Goal: Task Accomplishment & Management: Use online tool/utility

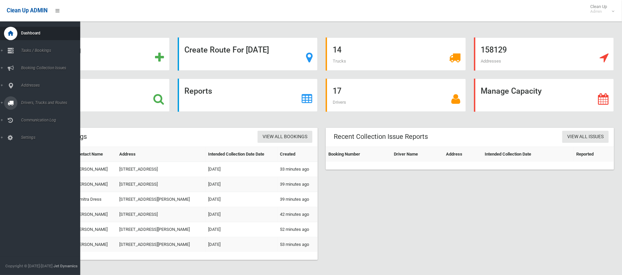
click at [29, 102] on span "Drivers, Trucks and Routes" at bounding box center [49, 102] width 61 height 5
click at [28, 143] on span "Routes" at bounding box center [46, 142] width 55 height 5
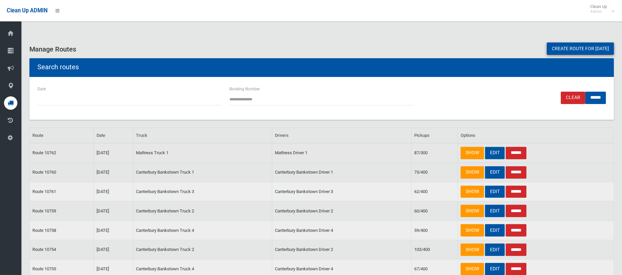
click at [495, 151] on link "EDIT" at bounding box center [495, 153] width 20 height 12
click at [495, 174] on link "EDIT" at bounding box center [495, 172] width 20 height 12
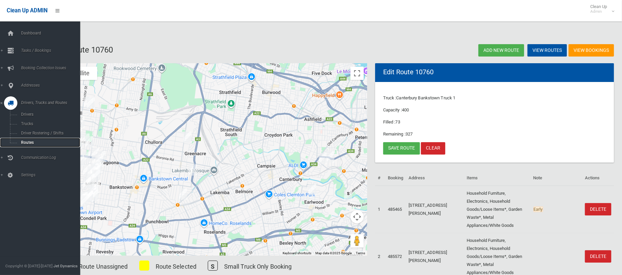
click at [22, 143] on span "Routes" at bounding box center [46, 142] width 55 height 5
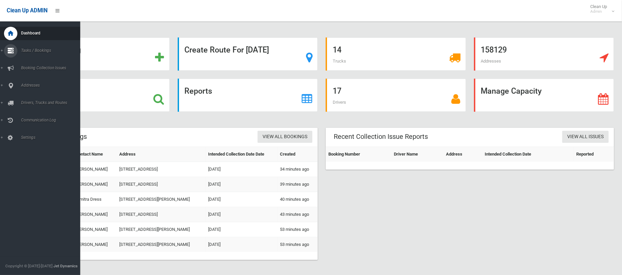
click at [25, 52] on span "Tasks / Bookings" at bounding box center [49, 50] width 61 height 5
click at [25, 97] on span "Search" at bounding box center [46, 99] width 55 height 5
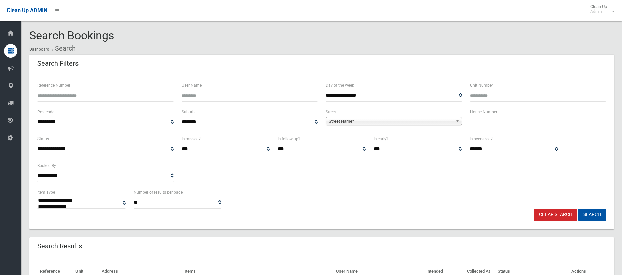
select select
click at [499, 121] on input "text" at bounding box center [538, 122] width 136 height 12
type input "***"
click at [438, 121] on span "Street Name*" at bounding box center [391, 121] width 124 height 8
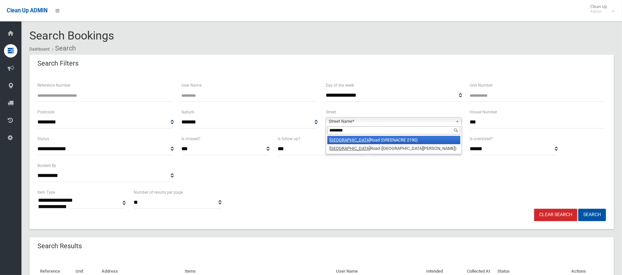
type input "********"
click at [432, 138] on li "Waterloo Road (GREENACRE 2190)" at bounding box center [393, 140] width 133 height 8
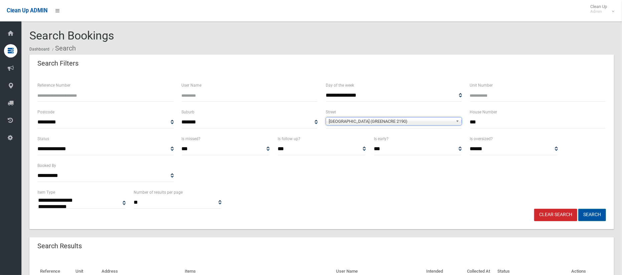
click at [594, 218] on button "Search" at bounding box center [592, 214] width 28 height 12
select select
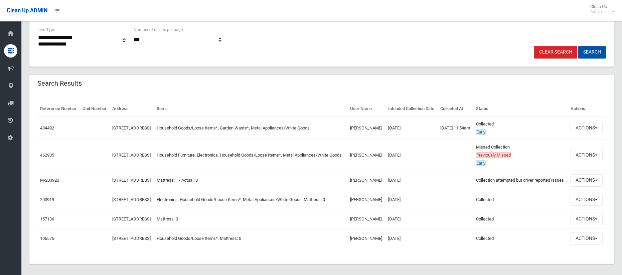
scroll to position [164, 0]
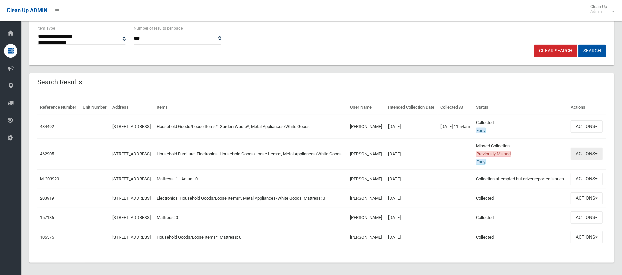
click at [576, 160] on button "Actions" at bounding box center [586, 153] width 32 height 12
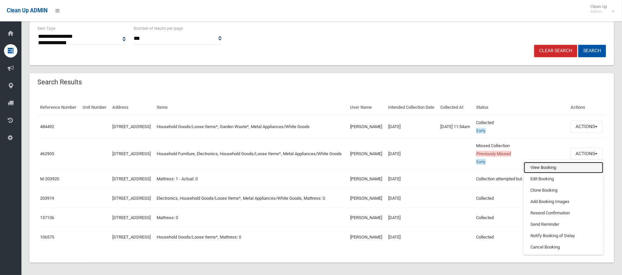
click at [551, 173] on link "View Booking" at bounding box center [563, 167] width 79 height 11
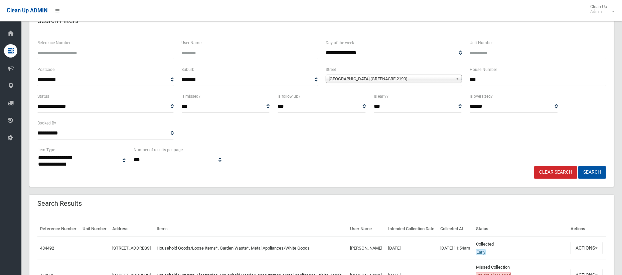
scroll to position [42, 0]
click at [471, 84] on input "***" at bounding box center [538, 80] width 136 height 12
type input "*"
type input "**"
click at [430, 81] on span "Waterloo Road (GREENACRE 2190)" at bounding box center [391, 79] width 124 height 8
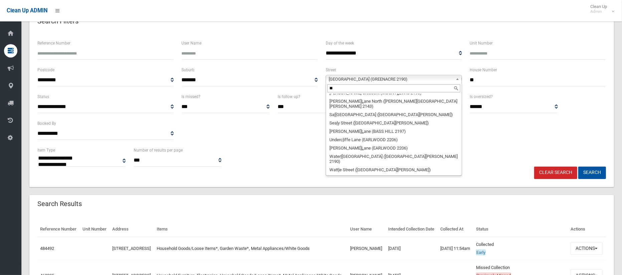
scroll to position [0, 0]
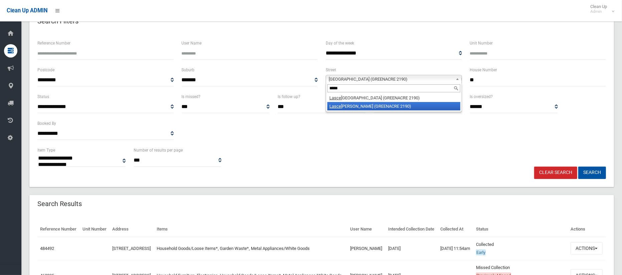
type input "*****"
click at [386, 106] on li "Lasce lles Lane (GREENACRE 2190)" at bounding box center [393, 106] width 133 height 8
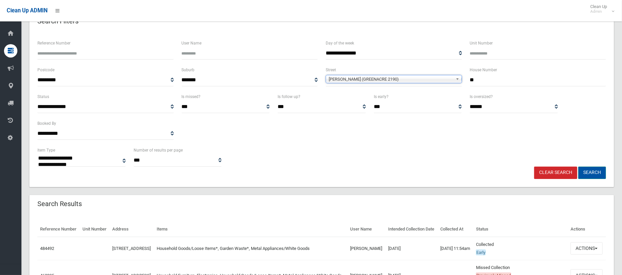
click at [593, 175] on button "Search" at bounding box center [592, 172] width 28 height 12
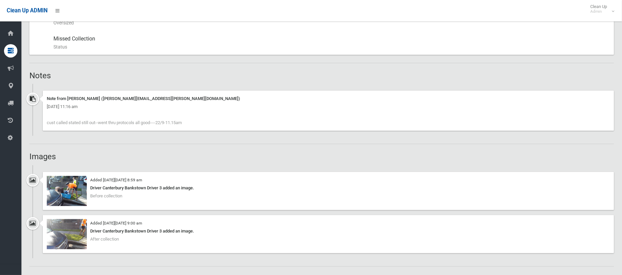
scroll to position [370, 0]
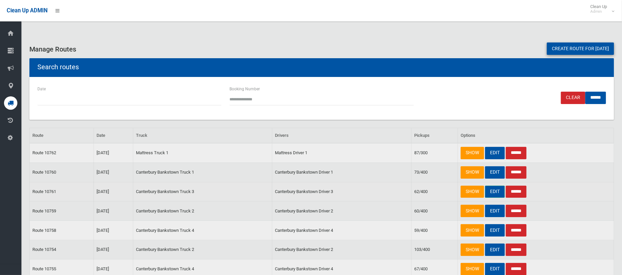
click at [495, 191] on link "EDIT" at bounding box center [495, 191] width 20 height 12
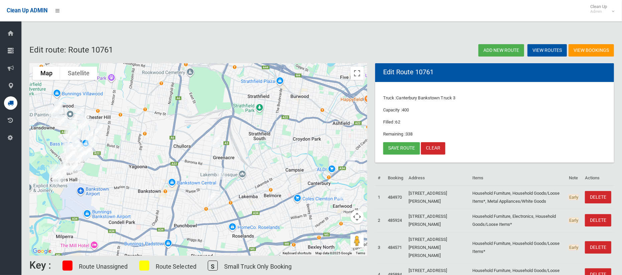
click at [214, 140] on img "283 Waterloo Road, GREENACRE NSW 2190" at bounding box center [215, 141] width 13 height 17
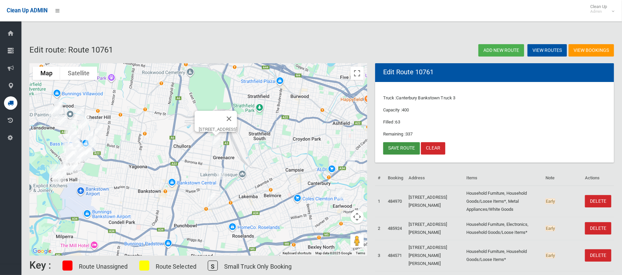
click at [395, 147] on link "Save route" at bounding box center [401, 148] width 37 height 12
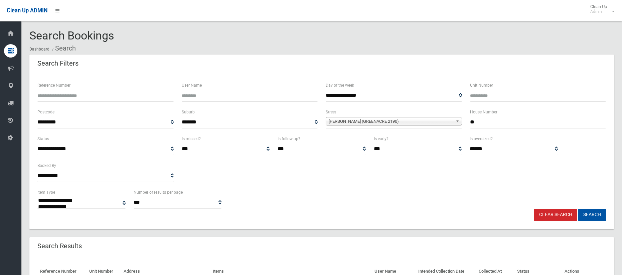
select select
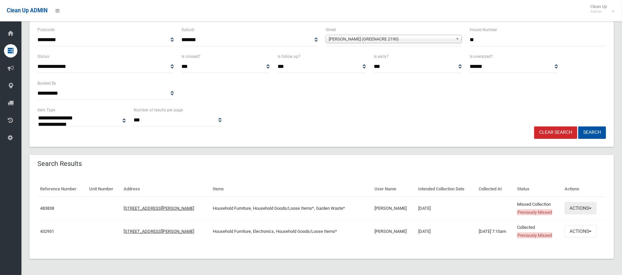
click at [573, 211] on button "Actions" at bounding box center [580, 208] width 32 height 12
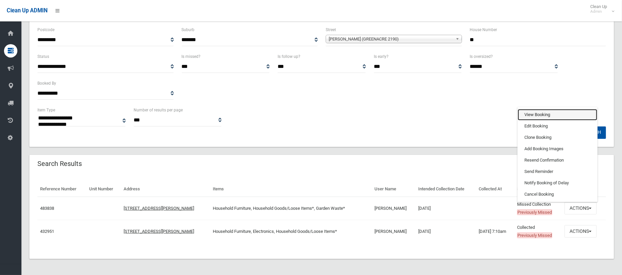
click at [538, 110] on link "View Booking" at bounding box center [557, 114] width 79 height 11
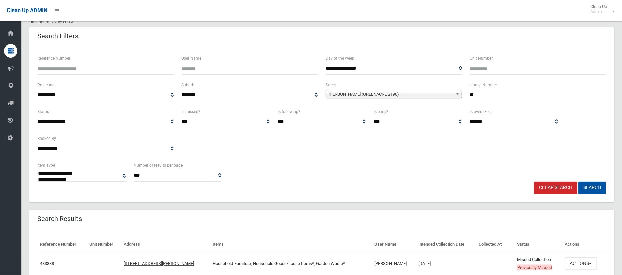
scroll to position [24, 0]
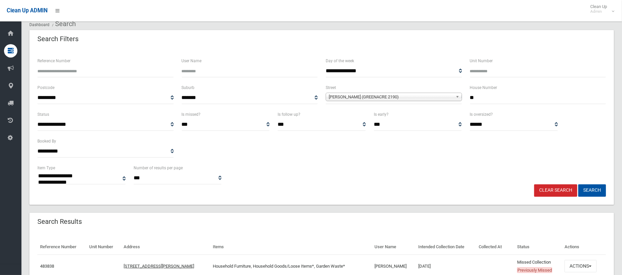
click at [476, 100] on input "**" at bounding box center [538, 98] width 136 height 12
type input "***"
click at [430, 96] on span "Lascelles Lane (GREENACRE 2190)" at bounding box center [391, 97] width 124 height 8
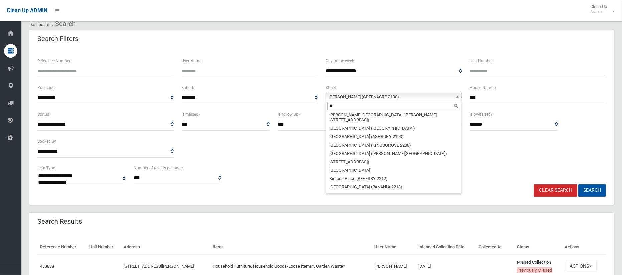
scroll to position [0, 0]
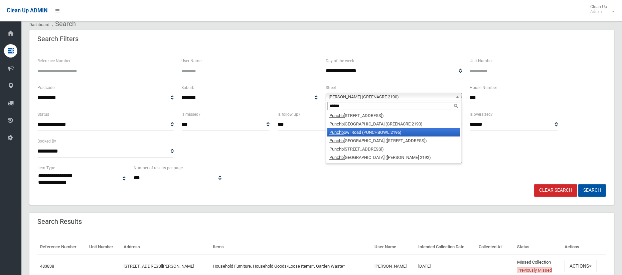
type input "******"
click at [407, 130] on li "Punchb owl Road (PUNCHBOWL 2196)" at bounding box center [393, 132] width 133 height 8
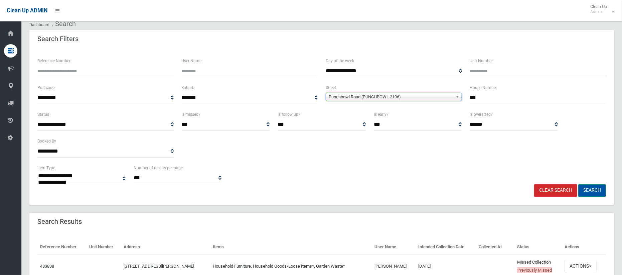
click at [595, 190] on button "Search" at bounding box center [592, 190] width 28 height 12
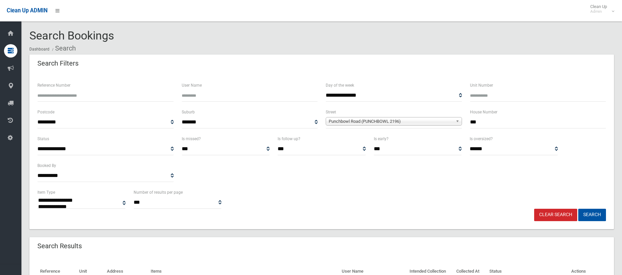
select select
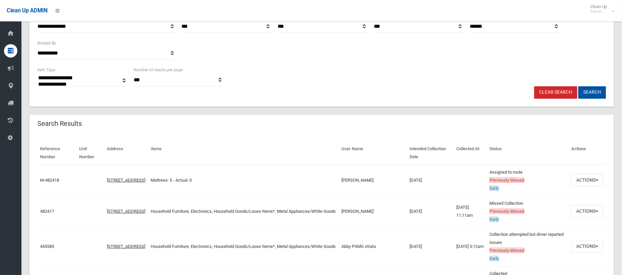
scroll to position [124, 0]
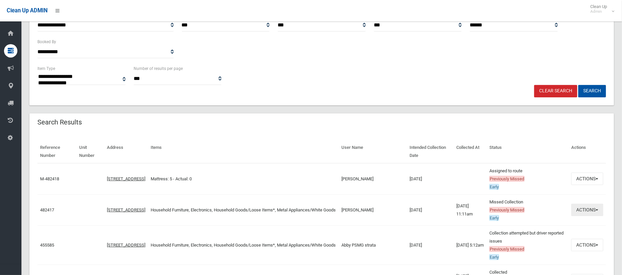
click at [587, 210] on button "Actions" at bounding box center [587, 209] width 32 height 12
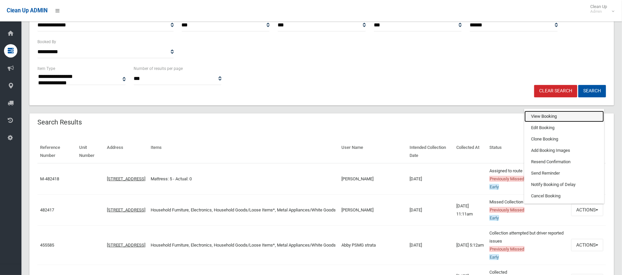
click at [532, 116] on link "View Booking" at bounding box center [563, 116] width 79 height 11
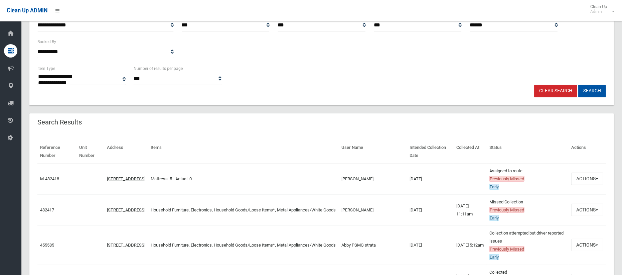
scroll to position [0, 0]
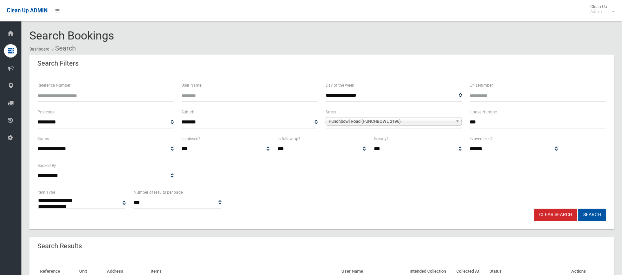
click at [477, 118] on input "***" at bounding box center [538, 122] width 136 height 12
type input "*"
click at [434, 119] on span "Punchbowl Road (PUNCHBOWL 2196)" at bounding box center [391, 121] width 124 height 8
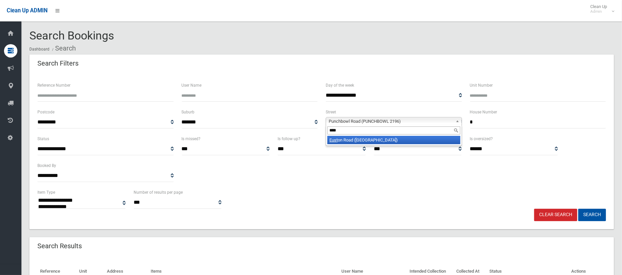
type input "****"
click at [421, 140] on li "Eust on Road (HURLSTONE PARK 2193)" at bounding box center [393, 140] width 133 height 8
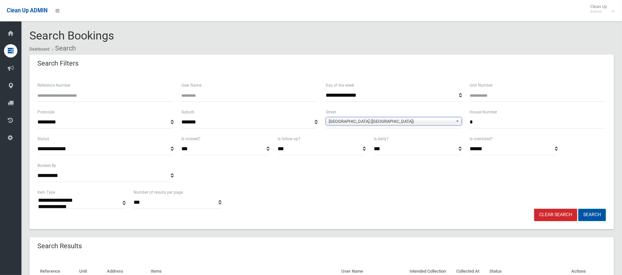
click at [587, 217] on button "Search" at bounding box center [592, 214] width 28 height 12
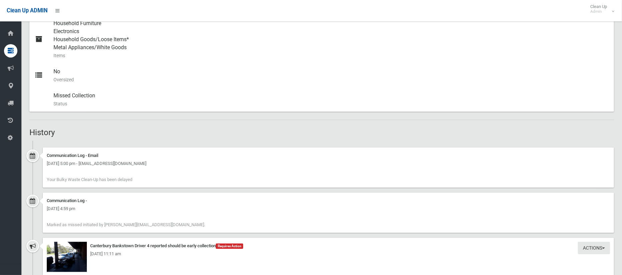
scroll to position [314, 0]
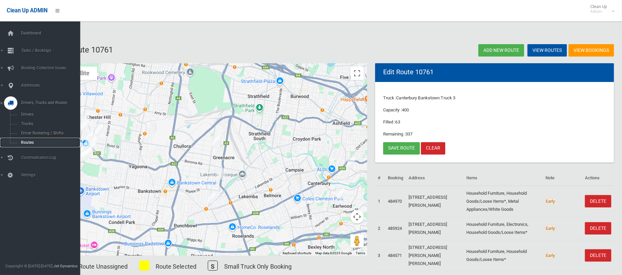
click at [23, 142] on span "Routes" at bounding box center [46, 142] width 55 height 5
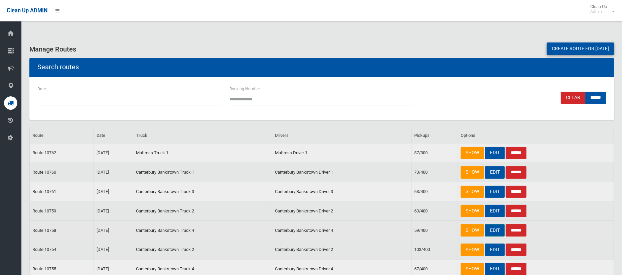
click at [493, 230] on link "EDIT" at bounding box center [495, 230] width 20 height 12
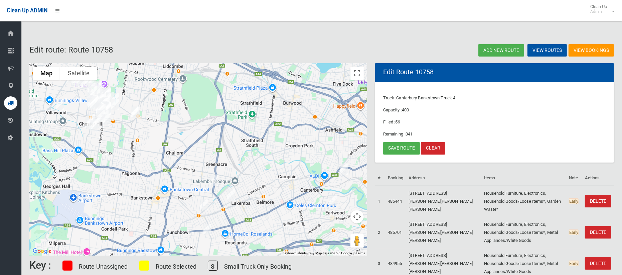
click at [204, 203] on img "689 Punchbowl Road, PUNCHBOWL NSW 2196" at bounding box center [203, 204] width 13 height 17
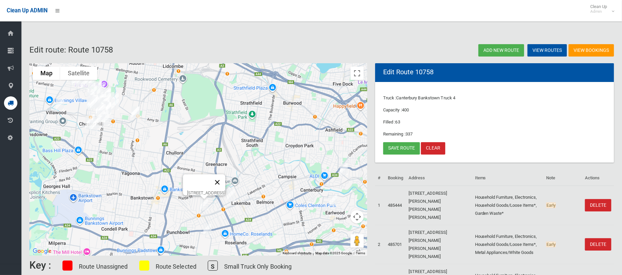
click at [225, 177] on button "Close" at bounding box center [217, 182] width 16 height 16
click at [397, 145] on link "Save route" at bounding box center [401, 148] width 37 height 12
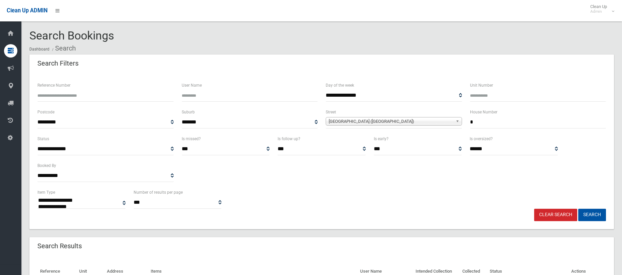
select select
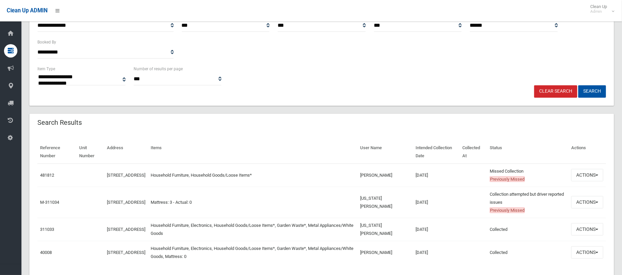
scroll to position [127, 0]
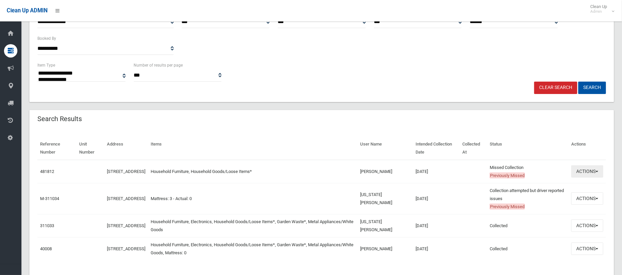
click at [583, 171] on button "Actions" at bounding box center [587, 171] width 32 height 12
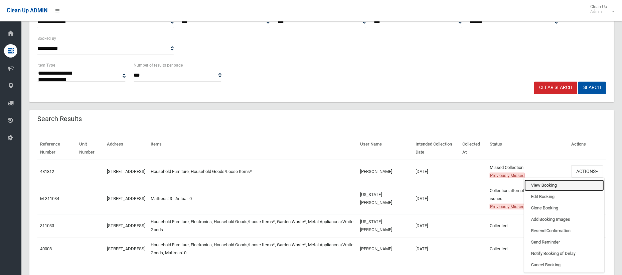
click at [540, 187] on link "View Booking" at bounding box center [563, 184] width 79 height 11
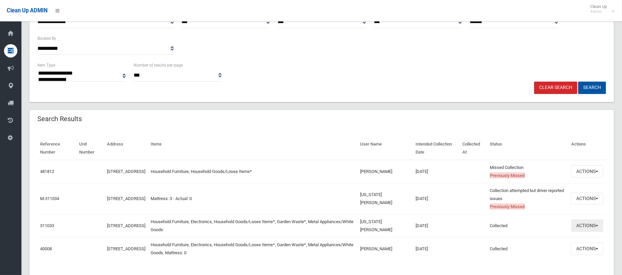
click at [584, 227] on button "Actions" at bounding box center [587, 225] width 32 height 12
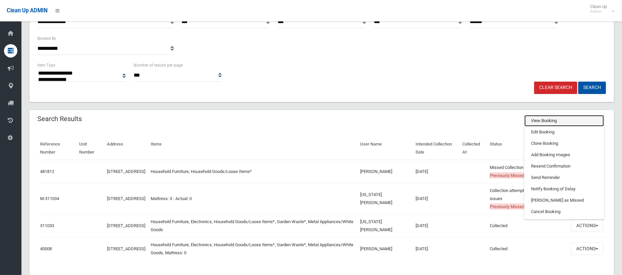
click at [531, 120] on link "View Booking" at bounding box center [563, 120] width 79 height 11
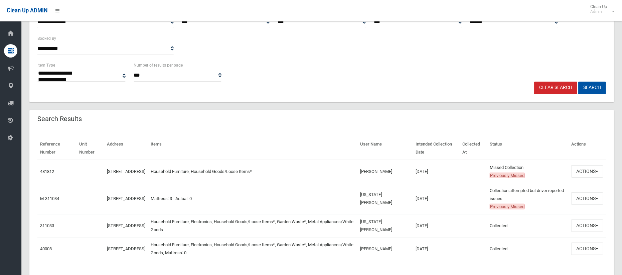
scroll to position [0, 0]
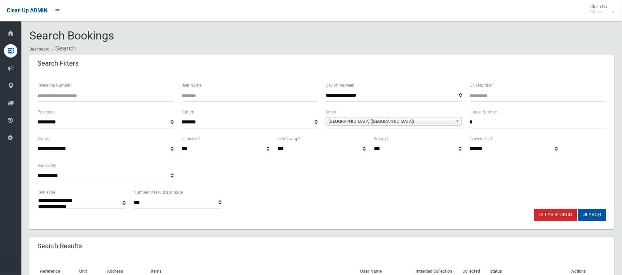
click at [483, 118] on input "*" at bounding box center [538, 122] width 136 height 12
type input "**"
click at [421, 120] on span "[GEOGRAPHIC_DATA] ([GEOGRAPHIC_DATA])" at bounding box center [391, 121] width 124 height 8
type input "*"
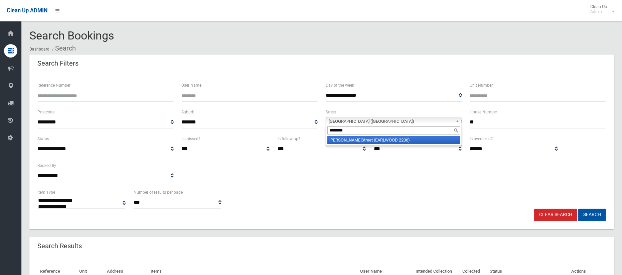
type input "********"
click at [419, 142] on li "[PERSON_NAME] Street (EARLWOOD 2206)" at bounding box center [393, 140] width 133 height 8
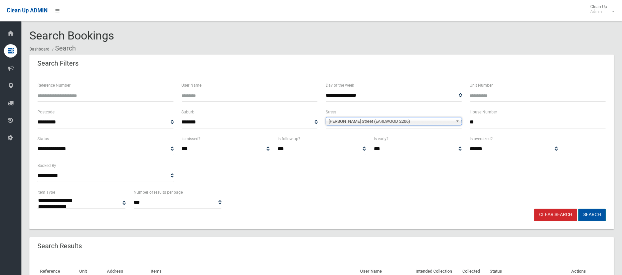
click at [593, 217] on button "Search" at bounding box center [592, 214] width 28 height 12
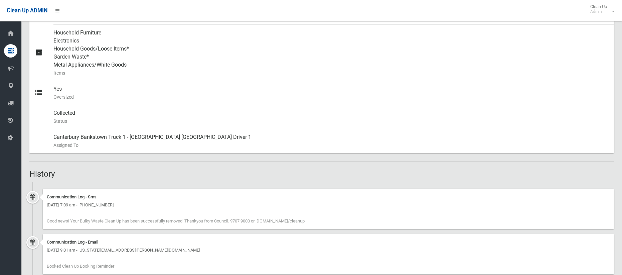
scroll to position [299, 0]
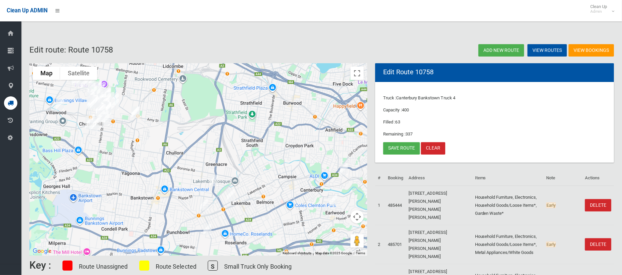
click at [12, 110] on ul "Dashboard Tasks / Bookings All Bookings [DATE] Bookings Add Booking Add Retrosp…" at bounding box center [10, 86] width 21 height 118
click at [12, 109] on icon at bounding box center [11, 102] width 6 height 13
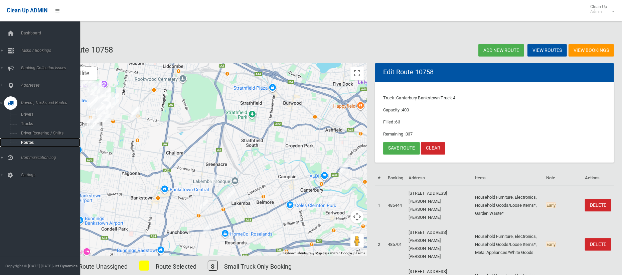
click at [25, 144] on span "Routes" at bounding box center [46, 142] width 55 height 5
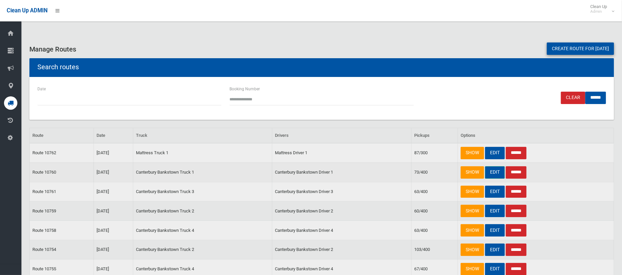
click at [496, 172] on link "EDIT" at bounding box center [495, 172] width 20 height 12
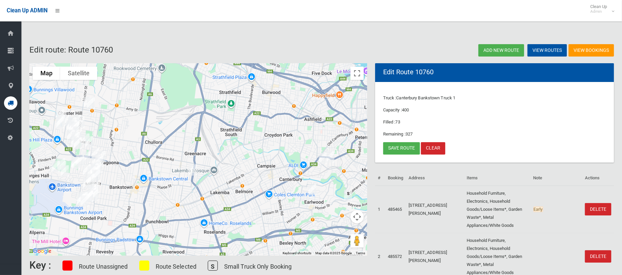
click at [322, 156] on img "9 Euston Road, HURLSTONE PARK NSW 2193" at bounding box center [322, 158] width 13 height 17
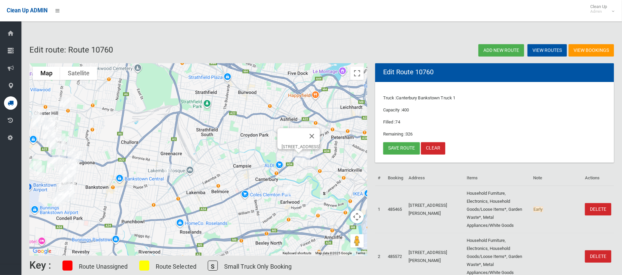
click at [288, 189] on img "87 Thompson Street, EARLWOOD NSW 2206" at bounding box center [288, 189] width 13 height 17
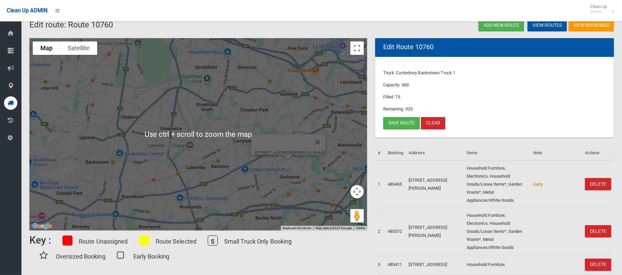
scroll to position [26, 0]
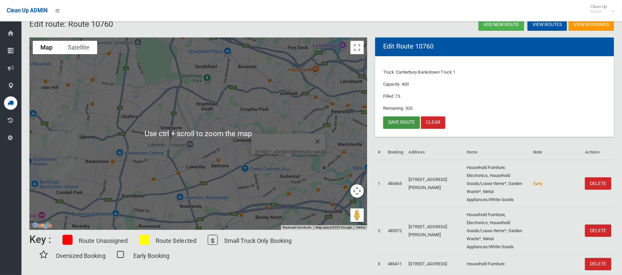
click at [405, 121] on link "Save route" at bounding box center [401, 122] width 37 height 12
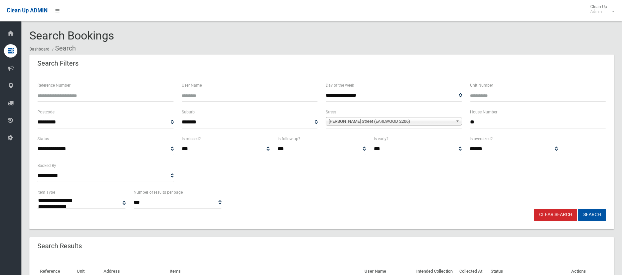
select select
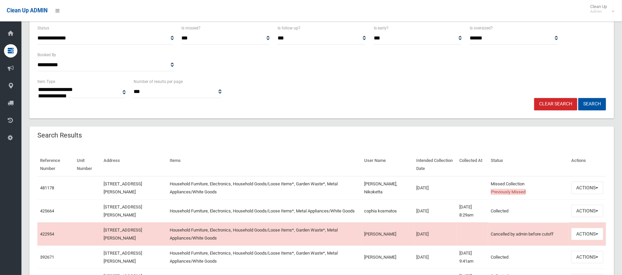
scroll to position [134, 0]
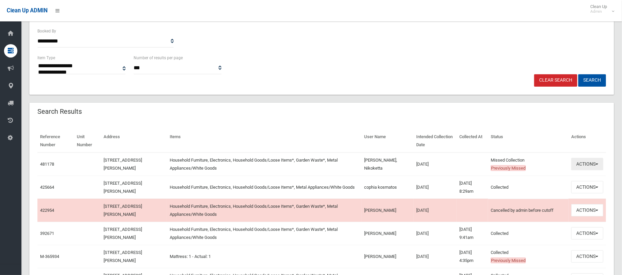
click at [580, 165] on button "Actions" at bounding box center [587, 164] width 32 height 12
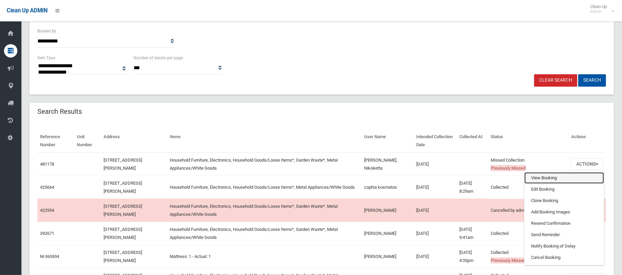
click at [544, 177] on link "View Booking" at bounding box center [563, 177] width 79 height 11
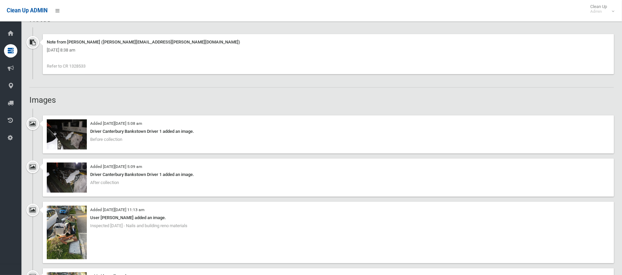
scroll to position [434, 0]
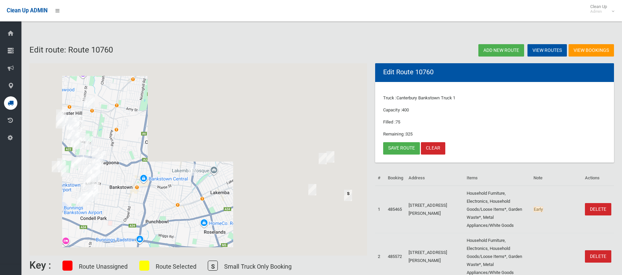
scroll to position [26, 0]
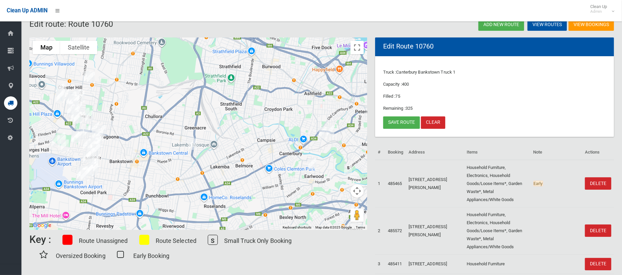
click at [193, 142] on img "5B Lascelles Lane, GREENACRE NSW 2190" at bounding box center [192, 144] width 13 height 17
